Goal: Information Seeking & Learning: Learn about a topic

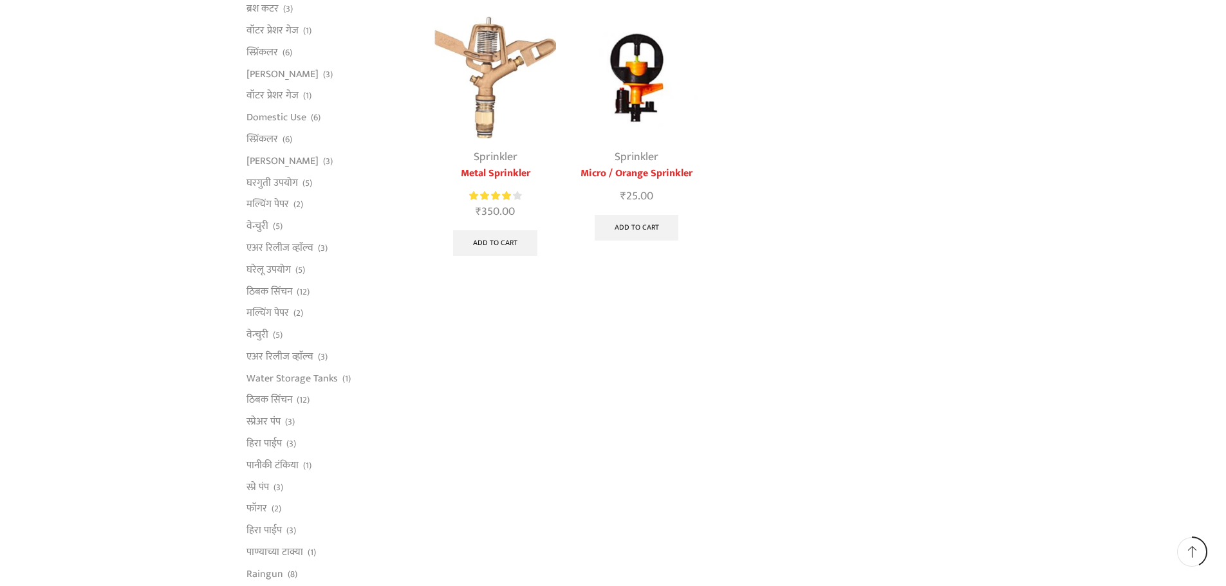
scroll to position [386, 0]
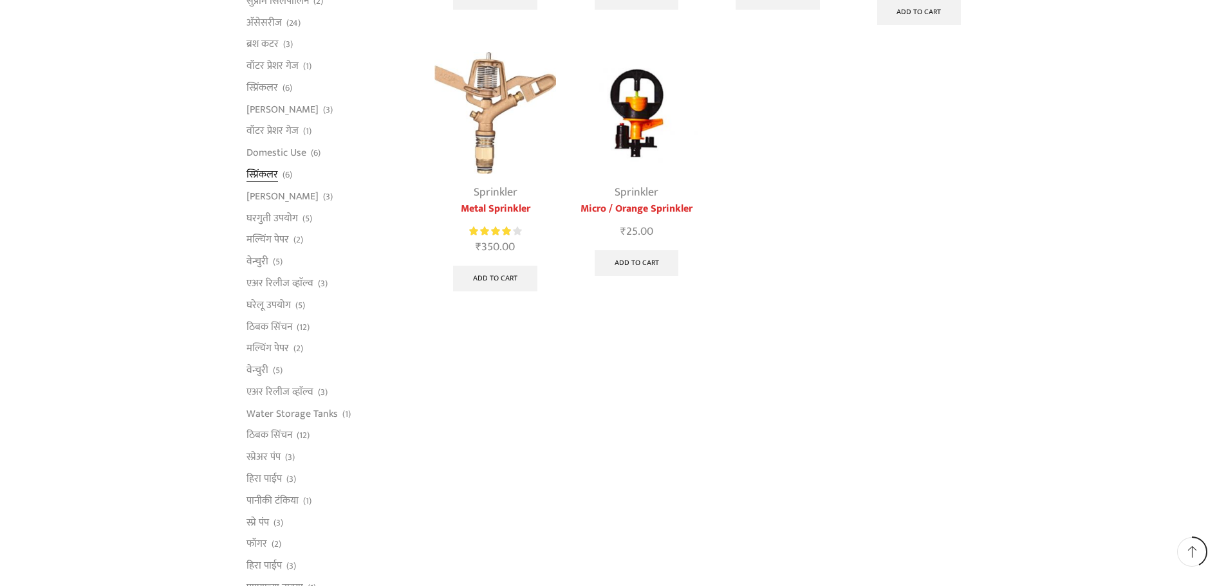
click at [257, 175] on link "स्प्रिंकलर" at bounding box center [262, 175] width 32 height 22
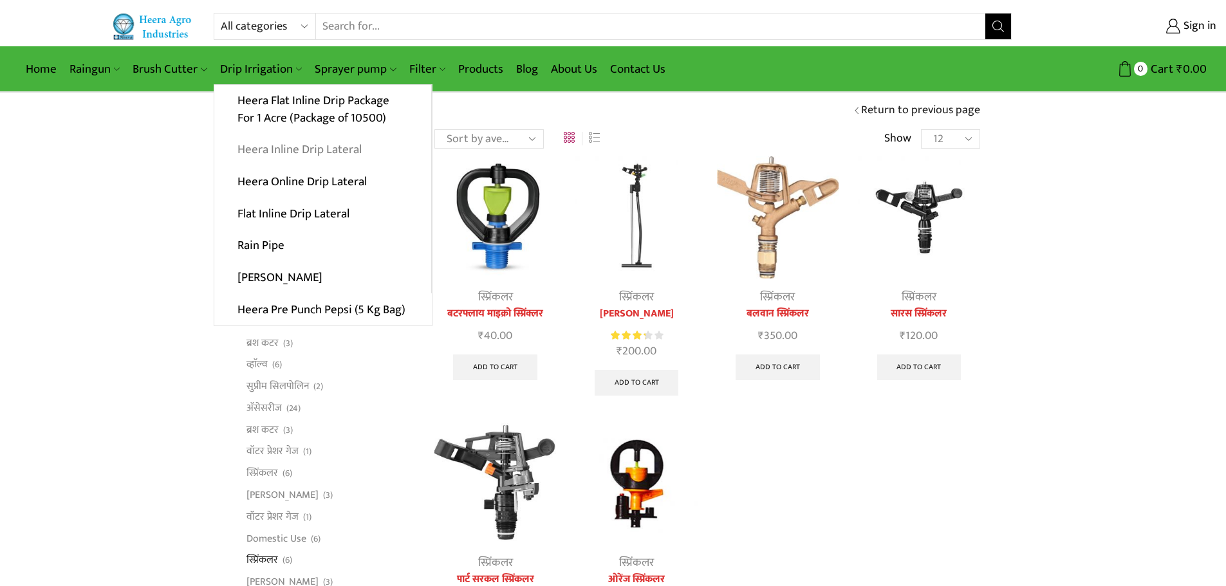
click at [322, 151] on link "Heera Inline Drip Lateral" at bounding box center [322, 150] width 217 height 32
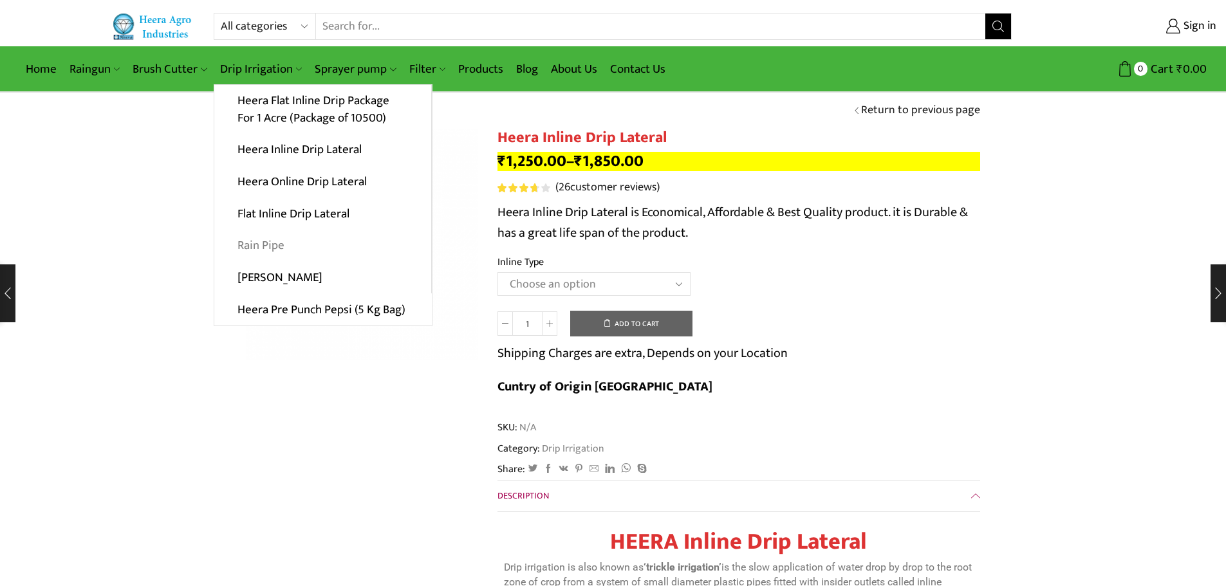
click at [282, 246] on link "Rain Pipe" at bounding box center [322, 246] width 217 height 32
